Goal: Task Accomplishment & Management: Manage account settings

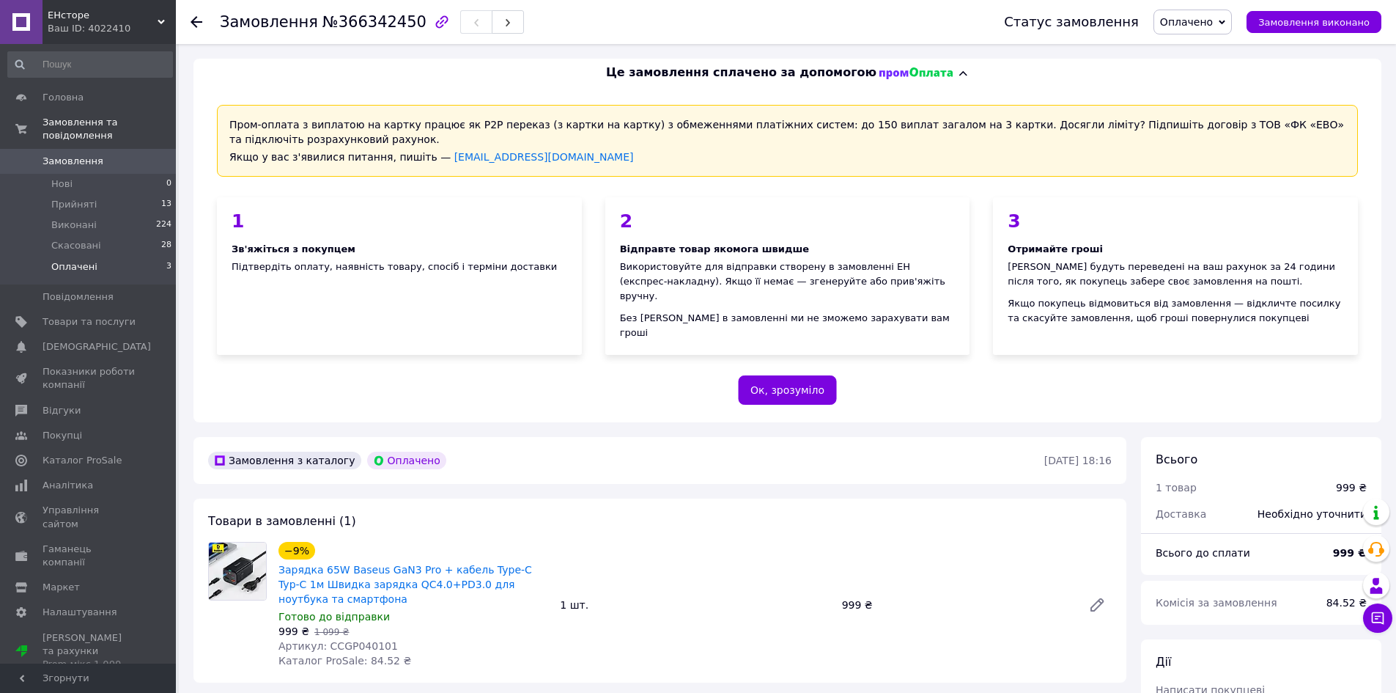
click at [106, 257] on li "Оплачені 3" at bounding box center [90, 271] width 180 height 28
